Goal: Task Accomplishment & Management: Use online tool/utility

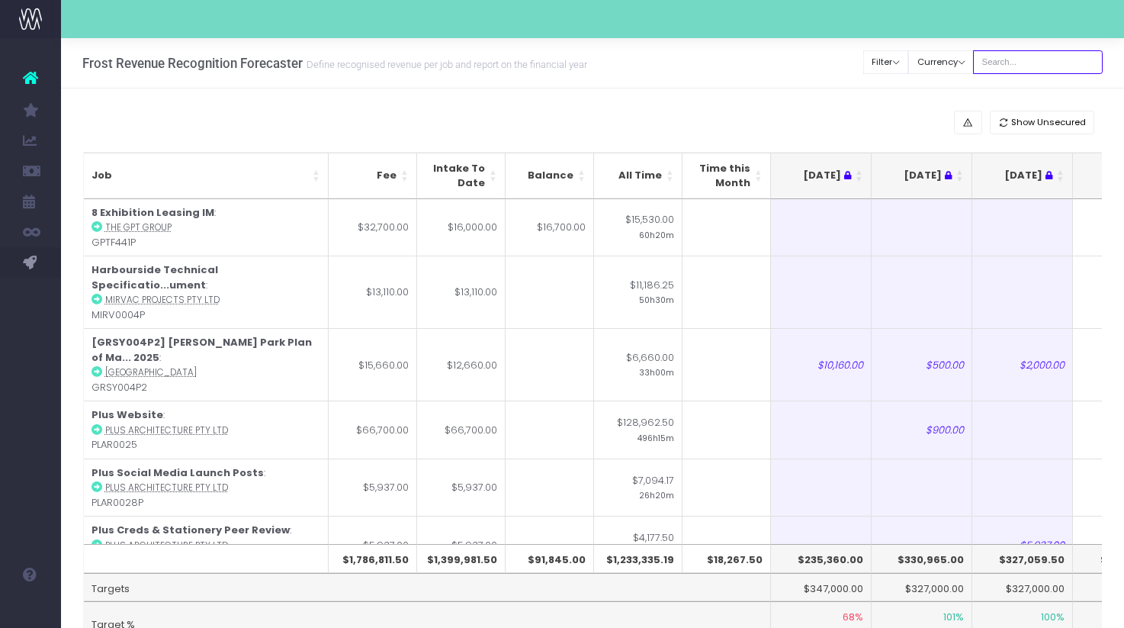
click at [1067, 63] on input "text" at bounding box center [1038, 62] width 130 height 24
type input "OOH"
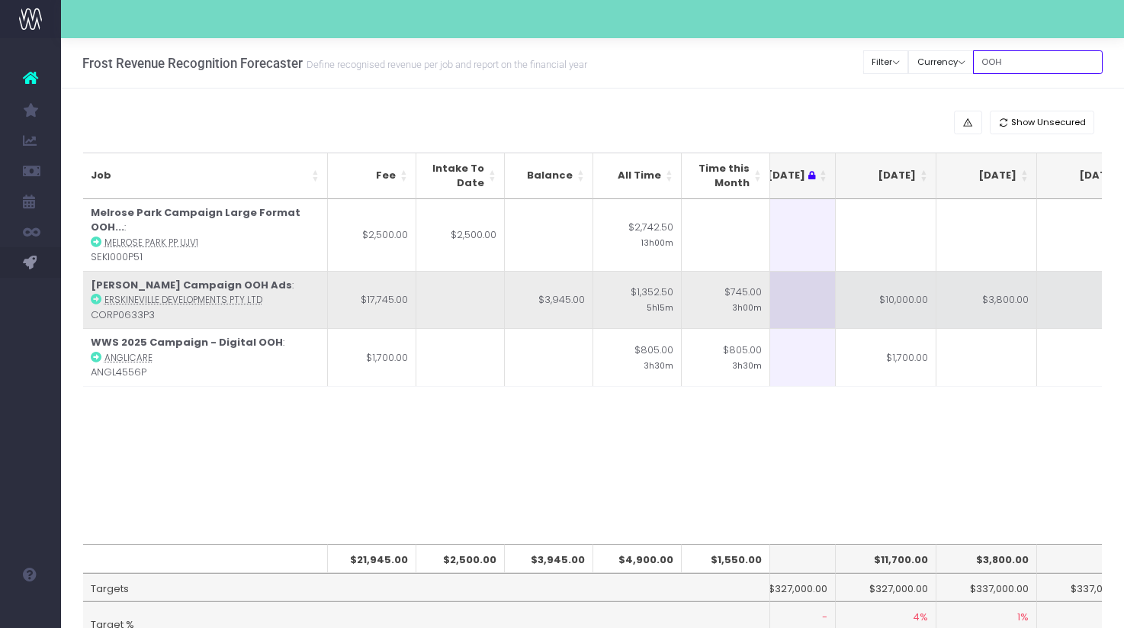
scroll to position [0, 252]
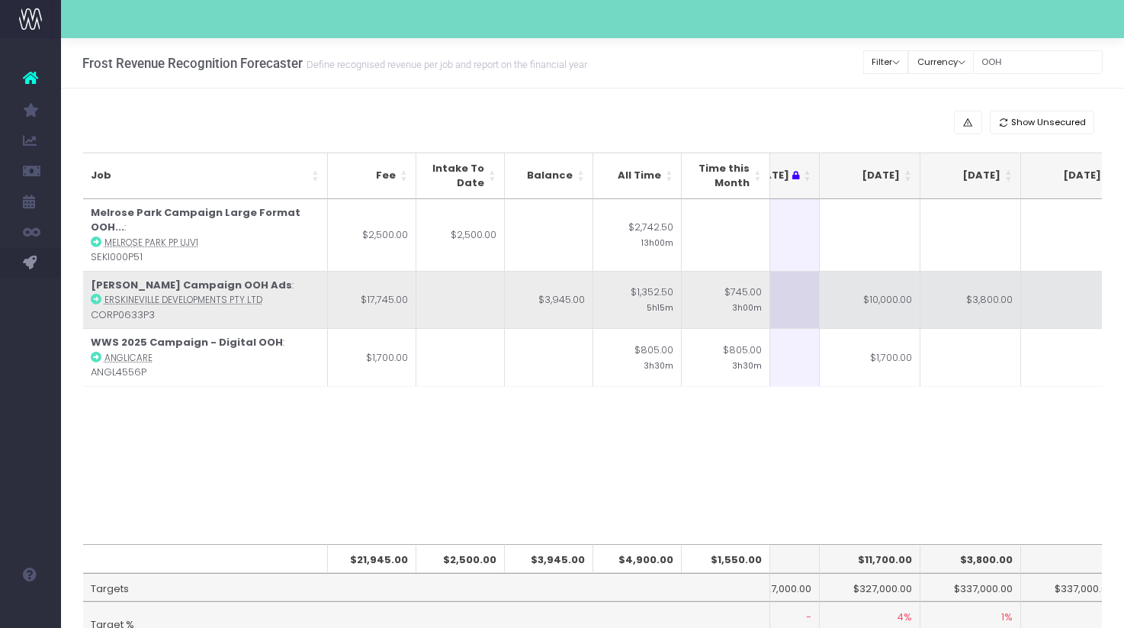
click at [868, 287] on td "$10,000.00" at bounding box center [870, 300] width 101 height 58
type input "$10,000.00"
click at [948, 284] on td "$3,800.00" at bounding box center [970, 300] width 101 height 58
type input "$3,800.00"
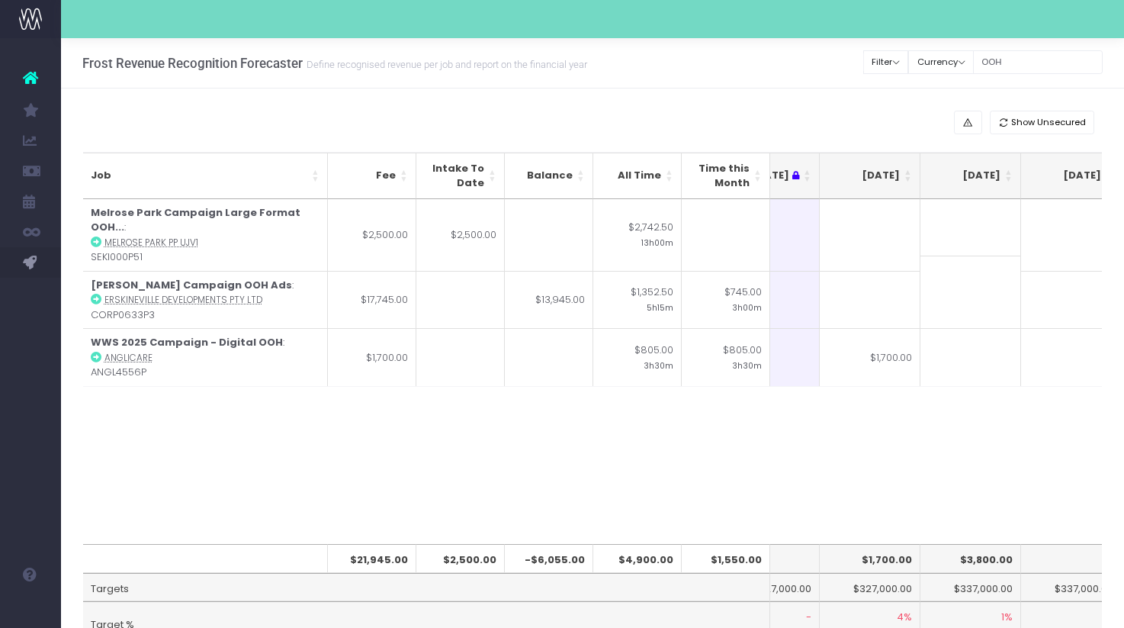
click at [893, 485] on div "Job Fee Intake To Date Balance All Time Time this Month [DATE] [DATE] [DATE] Se…" at bounding box center [593, 371] width 1020 height 345
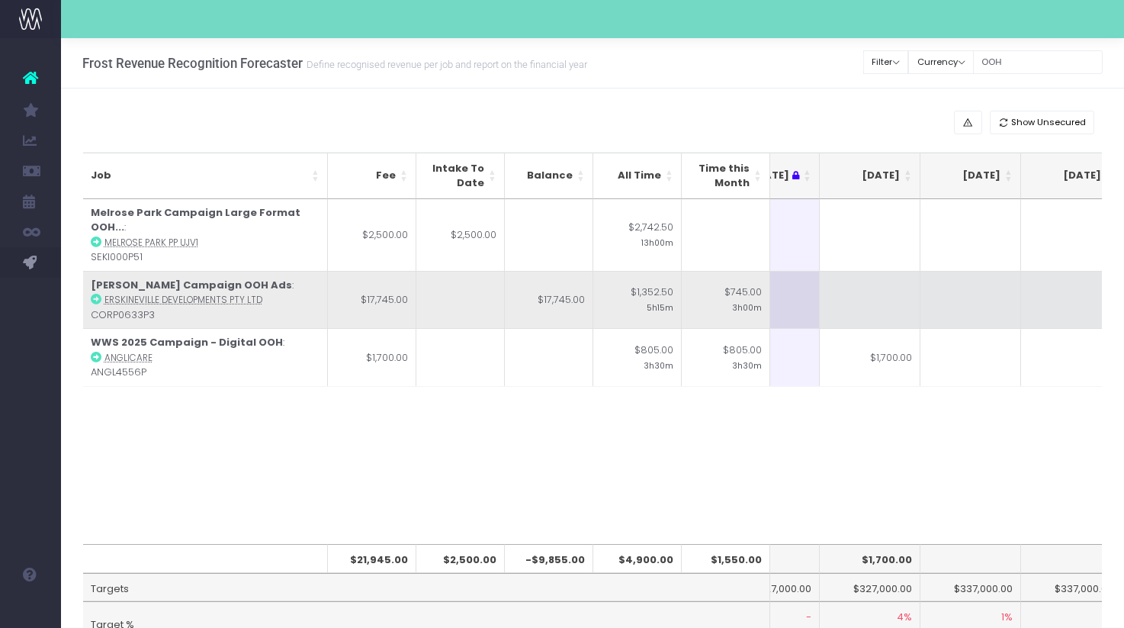
click at [892, 284] on td at bounding box center [870, 300] width 101 height 58
type input "10000"
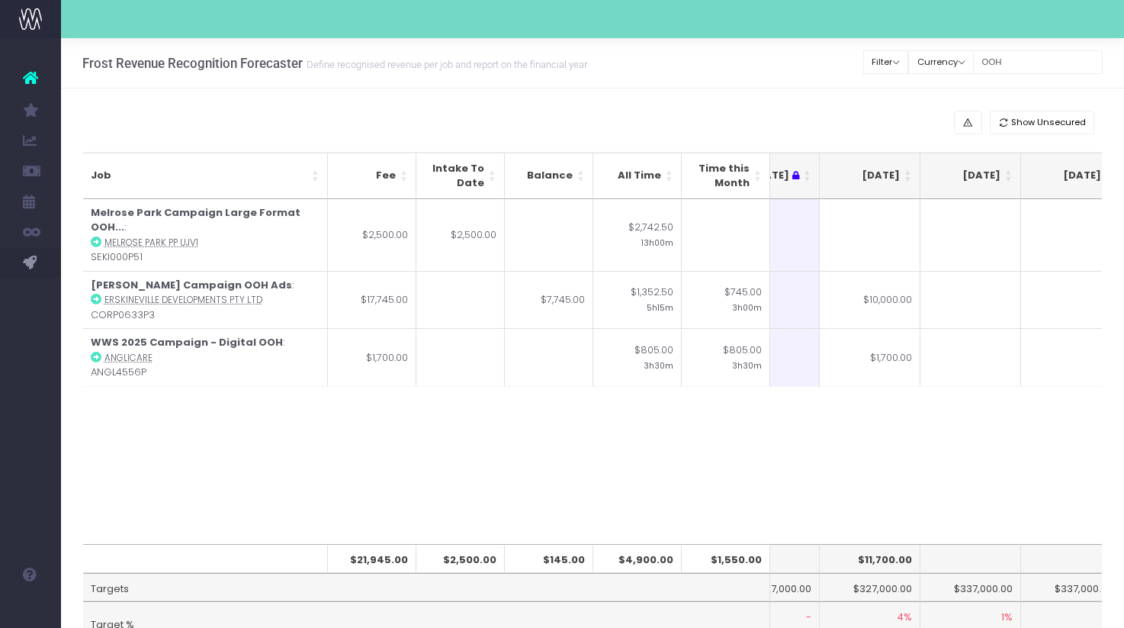
click at [915, 438] on div "Job Fee Intake To Date Balance All Time Time this Month [DATE] [DATE] [DATE] Se…" at bounding box center [593, 371] width 1020 height 345
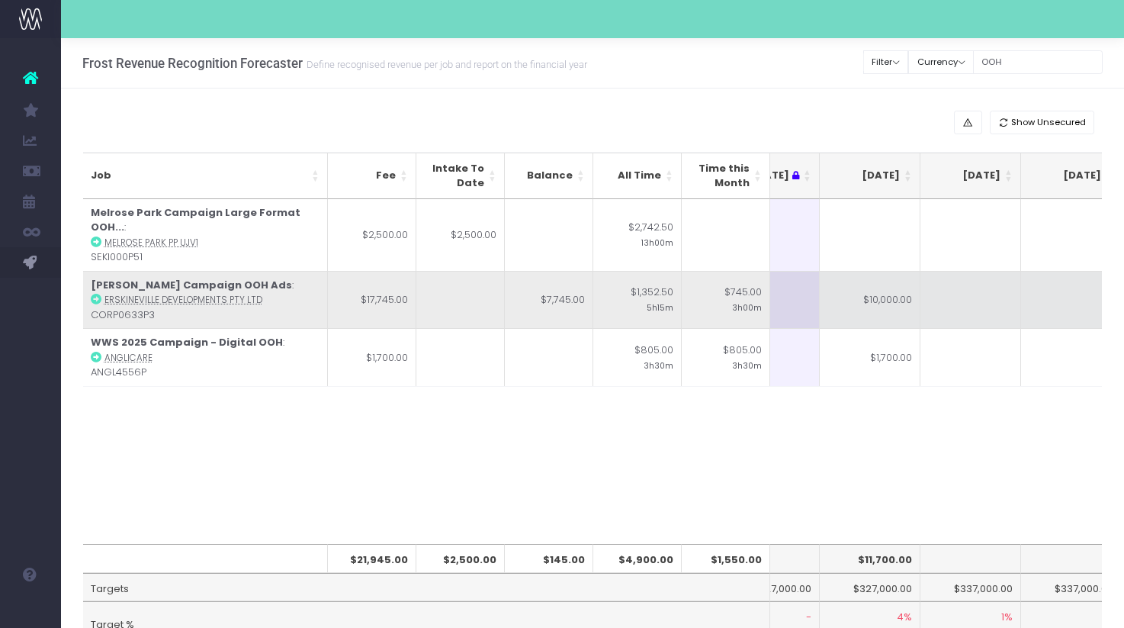
click at [969, 273] on td at bounding box center [970, 300] width 101 height 58
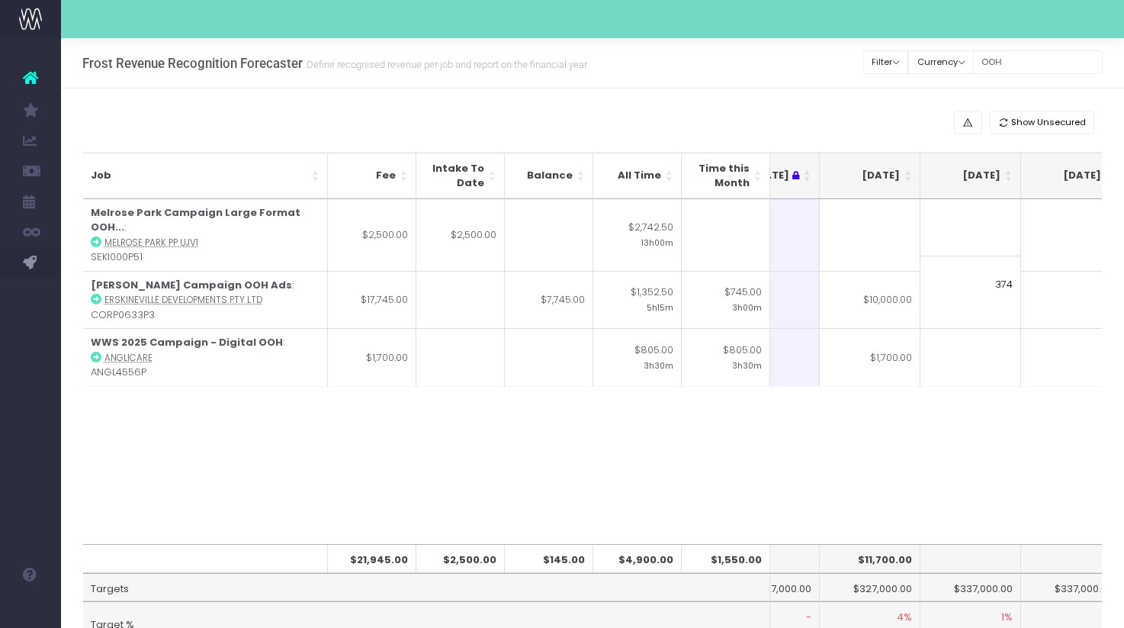
type input "3745"
